Goal: Task Accomplishment & Management: Complete application form

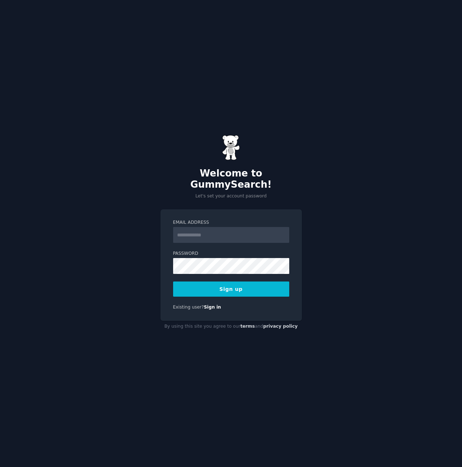
click at [226, 222] on div "Email Address" at bounding box center [231, 230] width 116 height 23
click at [248, 227] on input "Email Address" at bounding box center [231, 235] width 116 height 16
paste input "**********"
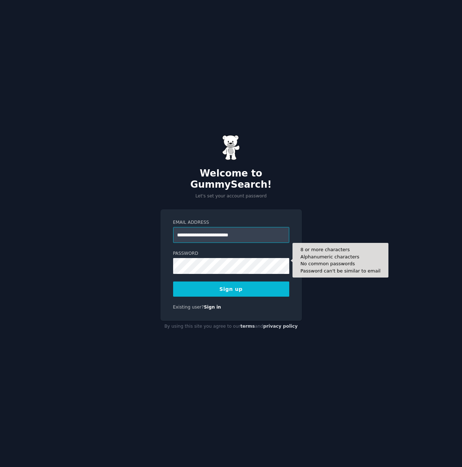
type input "**********"
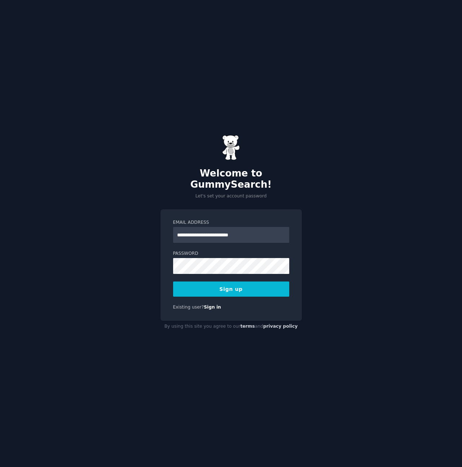
click at [173, 282] on div "**********" at bounding box center [232, 265] width 142 height 112
click at [255, 282] on button "Sign up" at bounding box center [231, 289] width 116 height 15
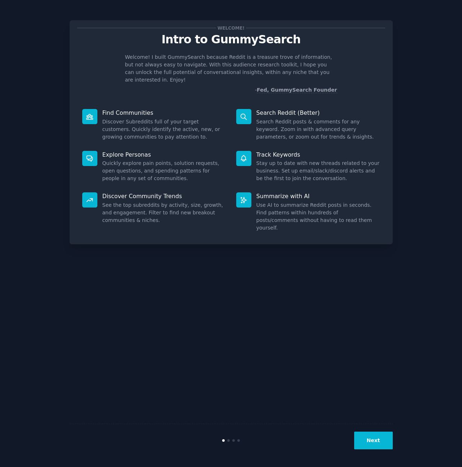
drag, startPoint x: 384, startPoint y: 328, endPoint x: 383, endPoint y: 370, distance: 42.2
click at [384, 329] on div "Welcome! Intro to GummySearch Welcome! I built GummySearch because Reddit is a …" at bounding box center [231, 233] width 323 height 447
click at [378, 441] on button "Next" at bounding box center [373, 441] width 39 height 18
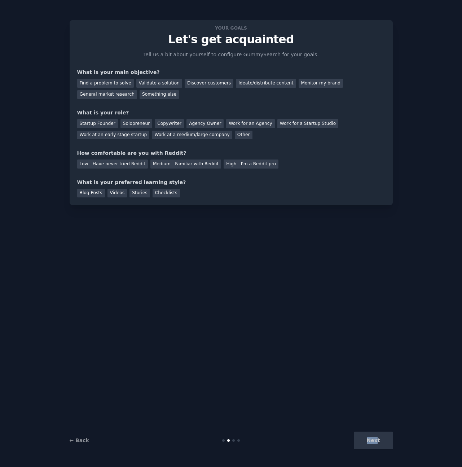
drag, startPoint x: 378, startPoint y: 441, endPoint x: 366, endPoint y: 417, distance: 27.1
click at [366, 416] on div "Your goals Let's get acquainted Tell us a bit about yourself to configure Gummy…" at bounding box center [231, 233] width 323 height 447
drag, startPoint x: 104, startPoint y: 83, endPoint x: 108, endPoint y: 80, distance: 4.6
click at [104, 82] on div "Find a problem to solve" at bounding box center [105, 83] width 57 height 9
click at [382, 438] on div "Next" at bounding box center [339, 441] width 108 height 18
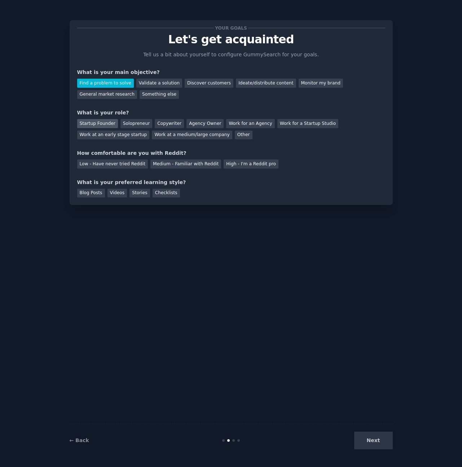
click at [107, 125] on div "Startup Founder" at bounding box center [97, 123] width 41 height 9
click at [143, 122] on div "Solopreneur" at bounding box center [137, 123] width 32 height 9
click at [197, 161] on div "Medium - Familiar with Reddit" at bounding box center [186, 164] width 71 height 9
click at [371, 435] on div "Next" at bounding box center [339, 441] width 108 height 18
click at [118, 194] on div "Videos" at bounding box center [118, 193] width 20 height 9
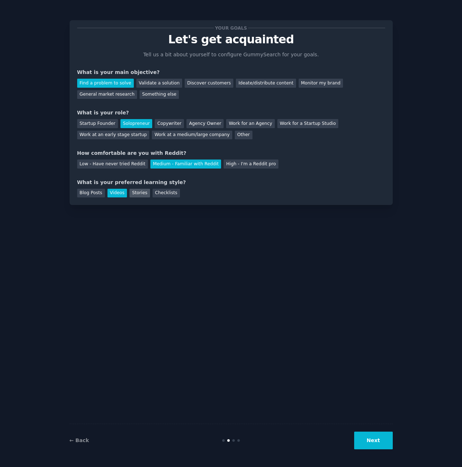
click at [132, 193] on div "Stories" at bounding box center [140, 193] width 20 height 9
click at [118, 193] on div "Videos" at bounding box center [118, 193] width 20 height 9
click at [368, 436] on button "Next" at bounding box center [373, 441] width 39 height 18
